Goal: Task Accomplishment & Management: Manage account settings

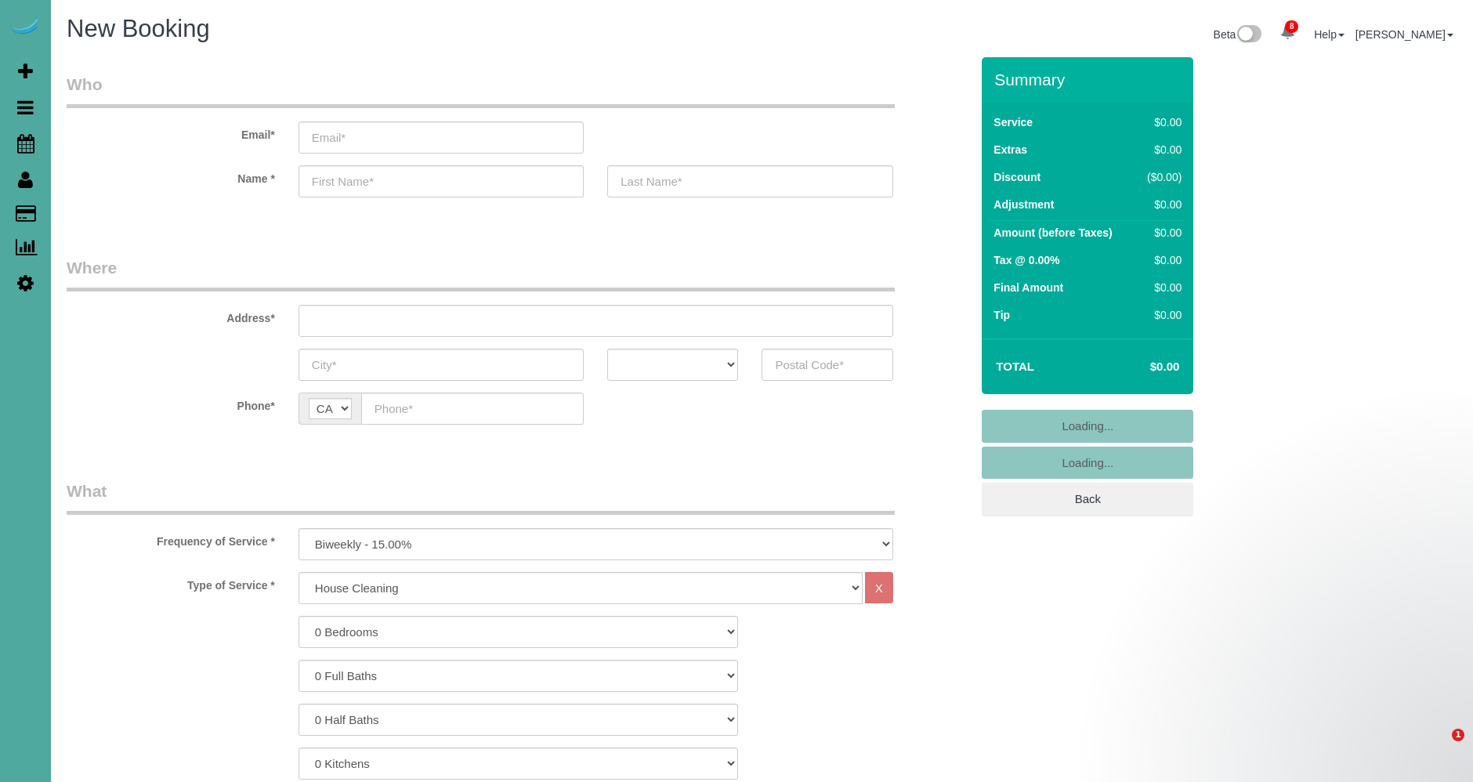
select select "number:1"
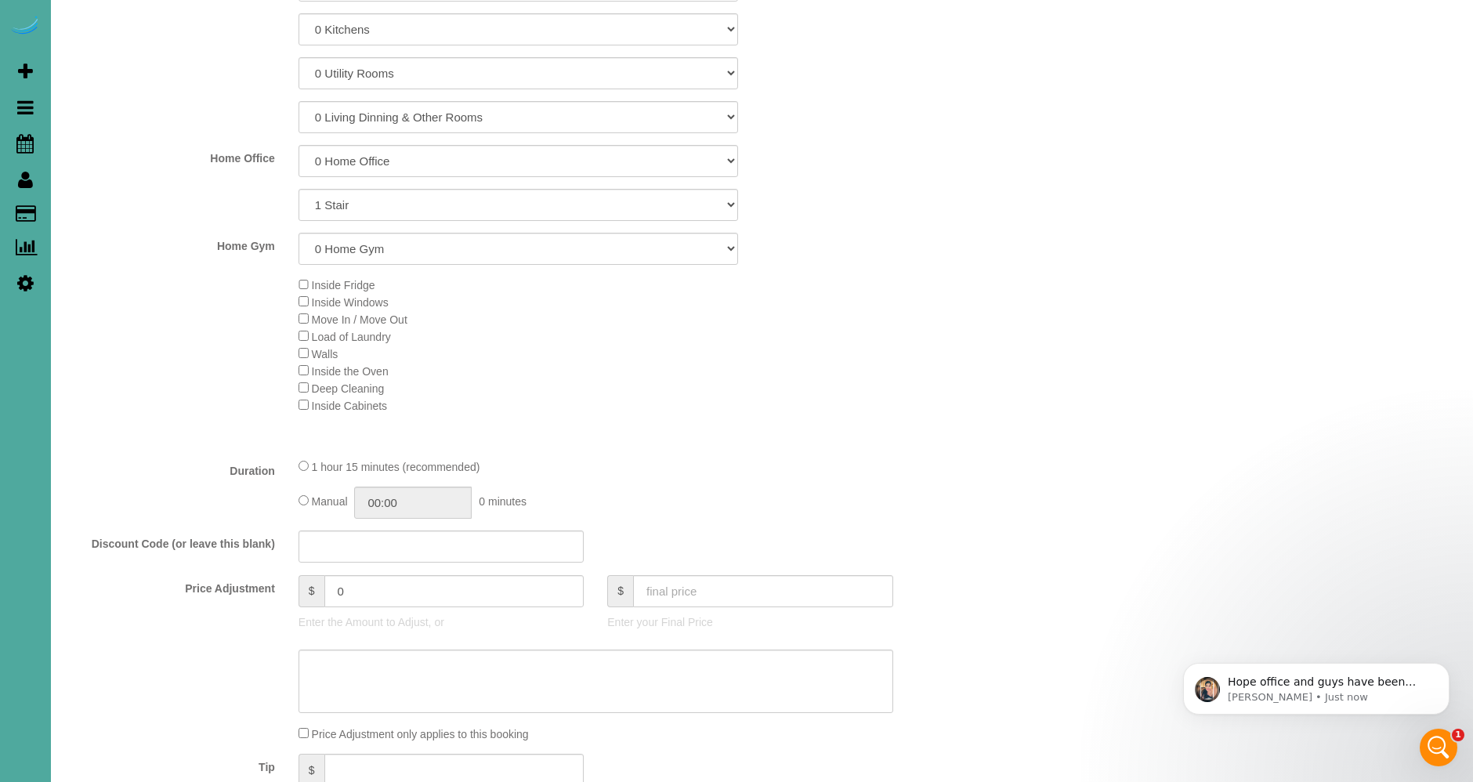
scroll to position [730, 0]
click at [462, 255] on select "0 Home Gym 1 Home Gym 2 Home Gyms 3 Home Gyms 4 Home Gyms 5 Home Gyms" at bounding box center [519, 253] width 440 height 32
click at [434, 199] on select "1 Stair" at bounding box center [519, 209] width 440 height 32
click at [13, 277] on link "Settings" at bounding box center [25, 283] width 51 height 36
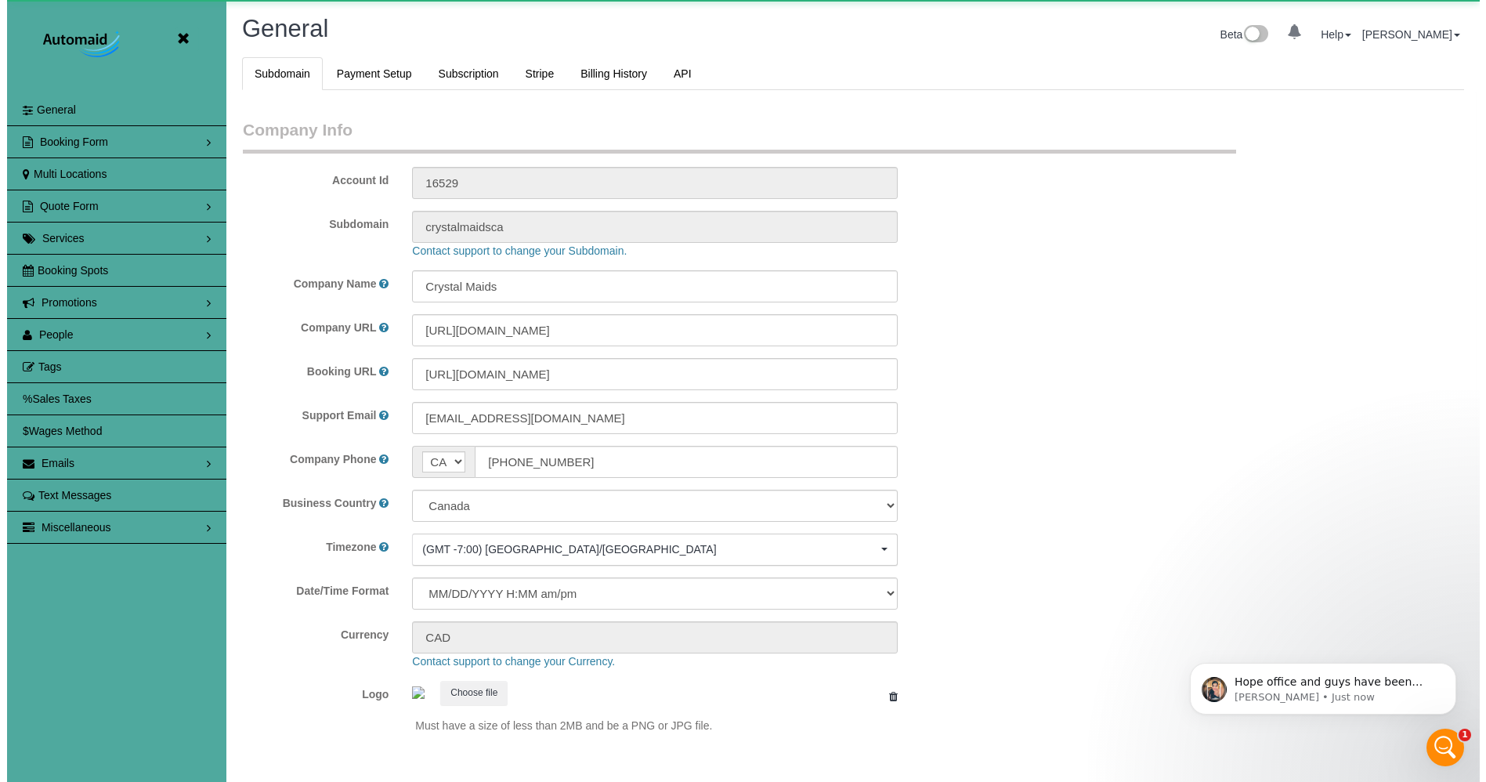
scroll to position [3262, 1473]
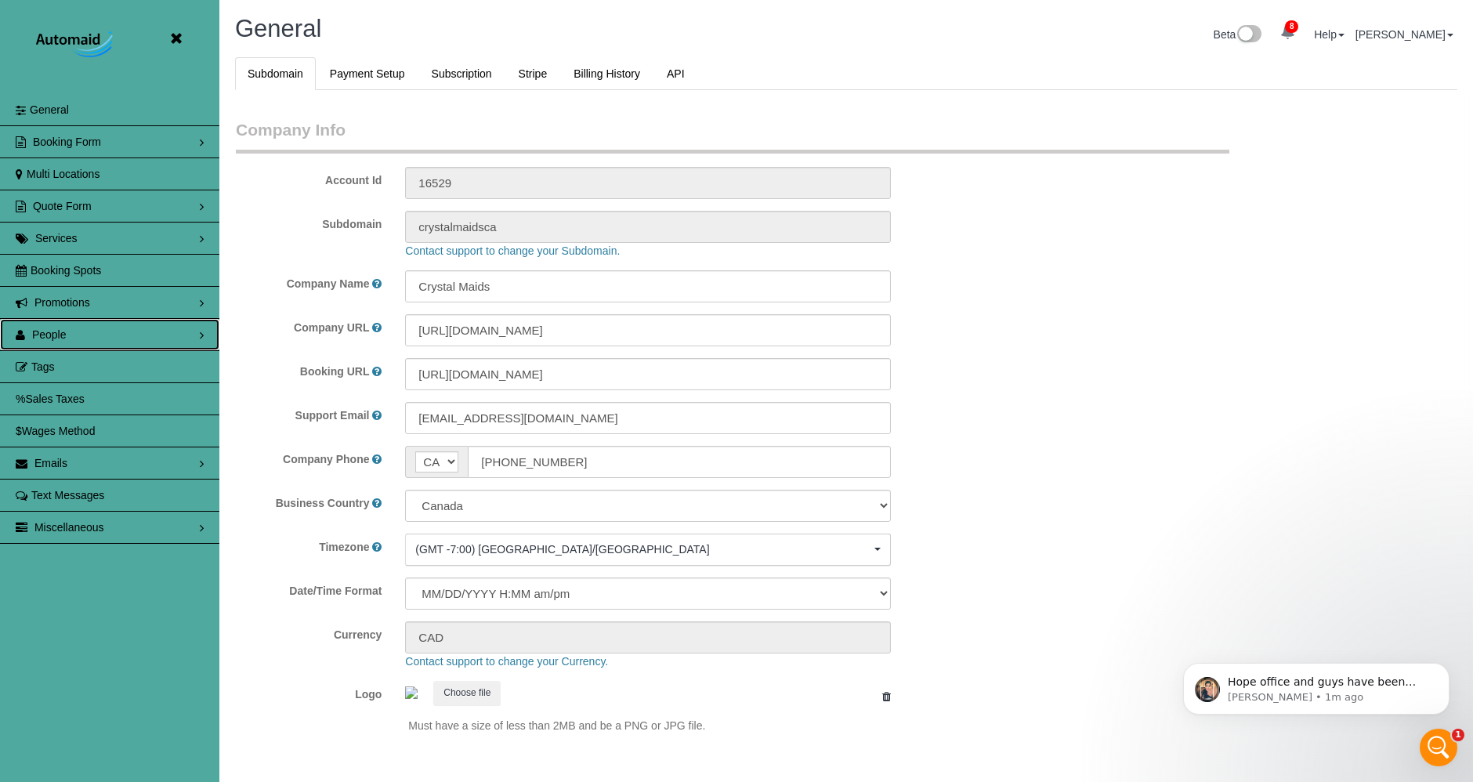
click at [59, 329] on span "People" at bounding box center [49, 334] width 34 height 13
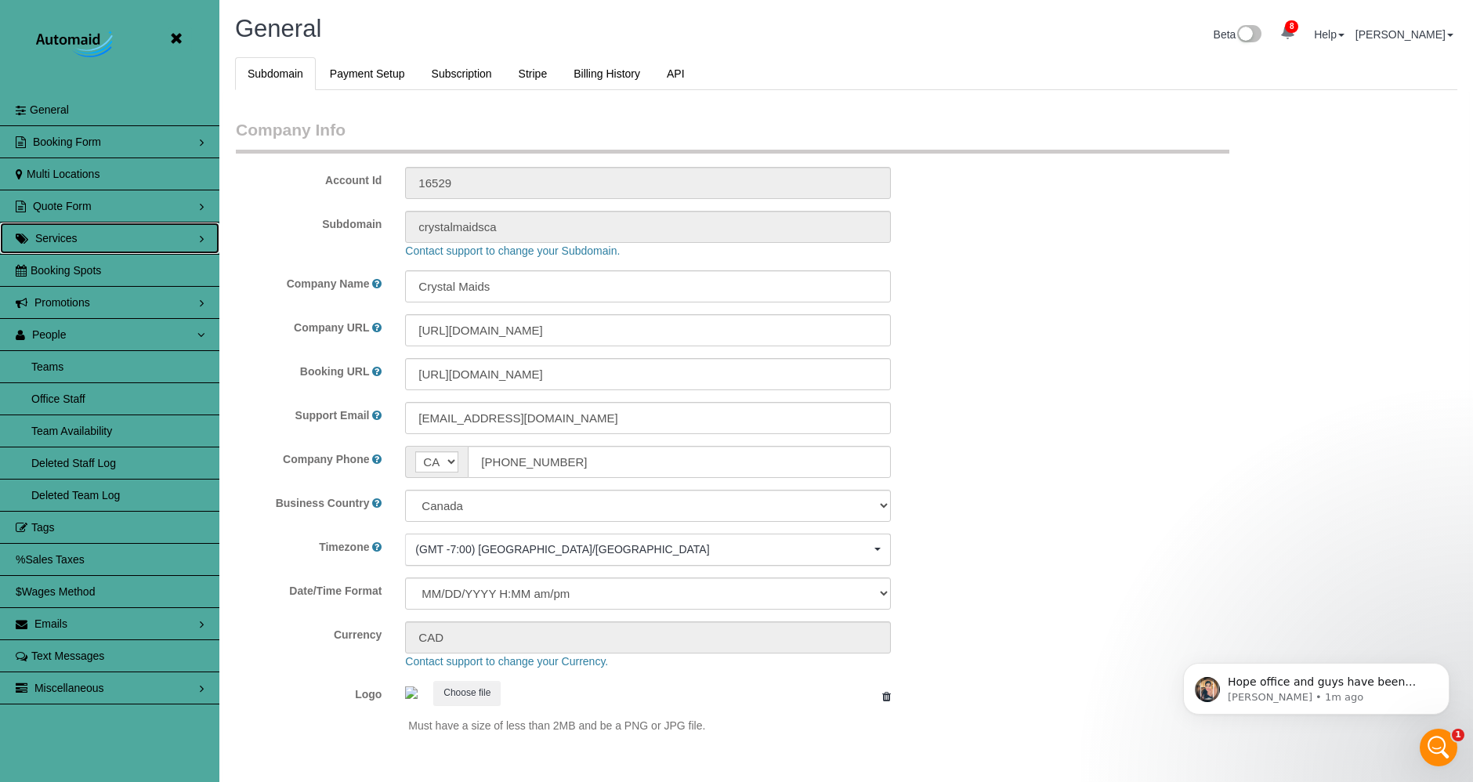
click at [78, 235] on link "Services" at bounding box center [109, 238] width 219 height 31
click at [89, 337] on link "Pricing Parameters" at bounding box center [109, 334] width 219 height 31
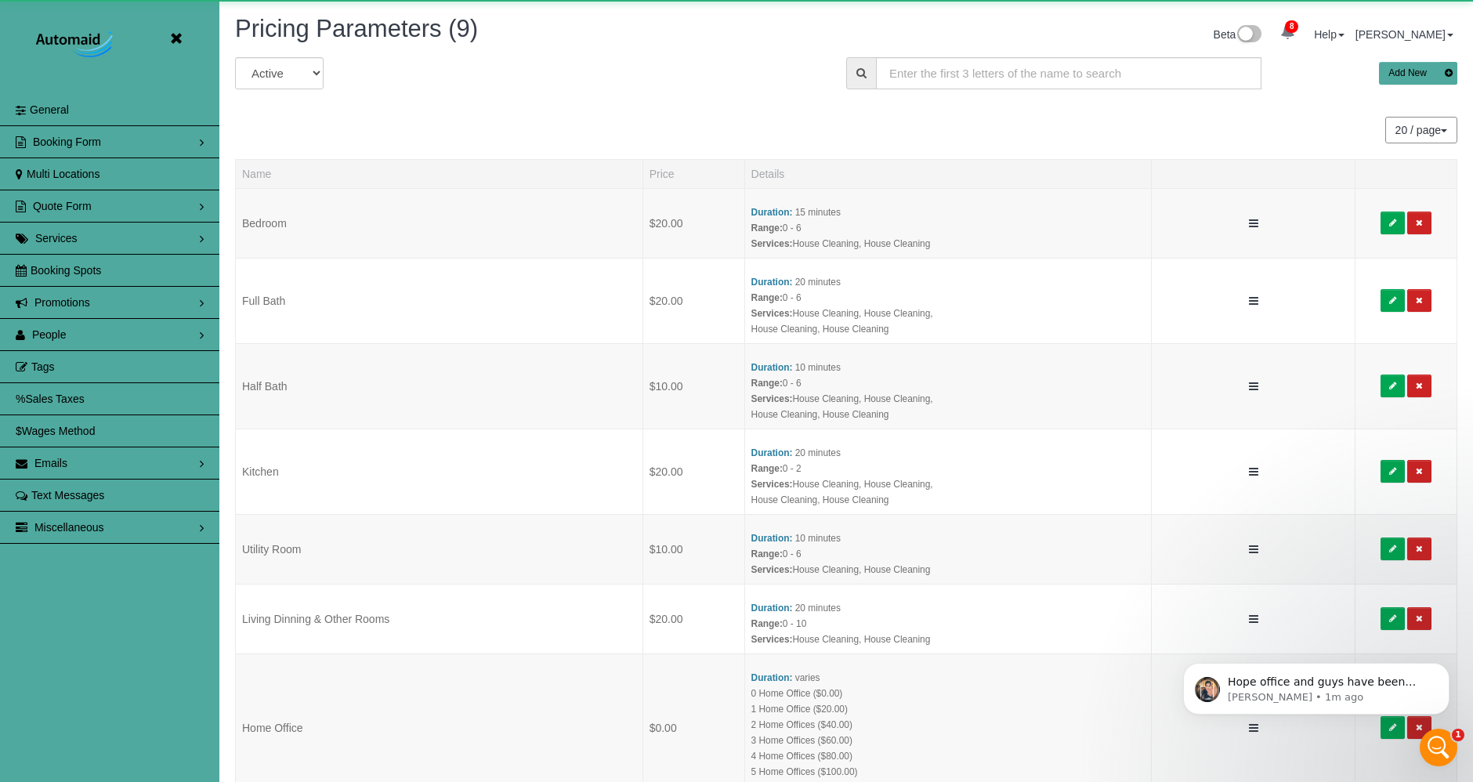
scroll to position [348, 0]
